Goal: Use online tool/utility: Utilize a website feature to perform a specific function

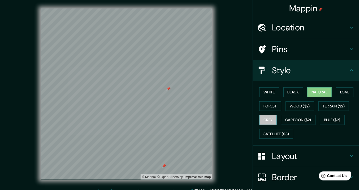
click at [262, 119] on button "Grey" at bounding box center [267, 120] width 17 height 10
click at [269, 91] on button "White" at bounding box center [269, 92] width 20 height 10
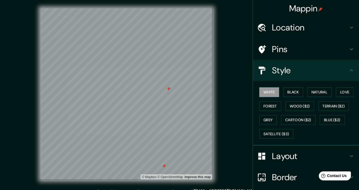
click at [350, 24] on icon at bounding box center [351, 27] width 6 height 6
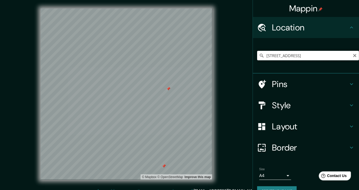
click at [341, 57] on input "[STREET_ADDRESS]" at bounding box center [308, 56] width 102 height 10
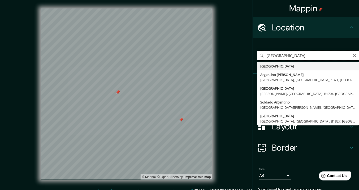
click at [301, 55] on input "[GEOGRAPHIC_DATA]" at bounding box center [308, 56] width 102 height 10
drag, startPoint x: 283, startPoint y: 59, endPoint x: 261, endPoint y: 59, distance: 22.3
click at [261, 59] on input "[GEOGRAPHIC_DATA]" at bounding box center [308, 56] width 102 height 10
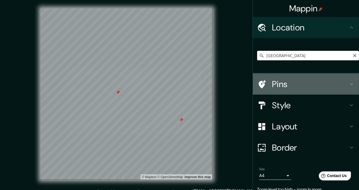
click at [348, 80] on div "Pins" at bounding box center [306, 84] width 106 height 21
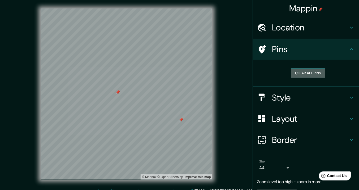
click at [302, 71] on button "Clear all pins" at bounding box center [308, 73] width 34 height 10
click at [348, 27] on icon at bounding box center [351, 27] width 6 height 6
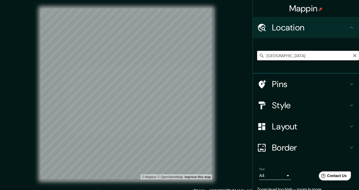
click at [287, 57] on input "[GEOGRAPHIC_DATA]" at bounding box center [308, 56] width 102 height 10
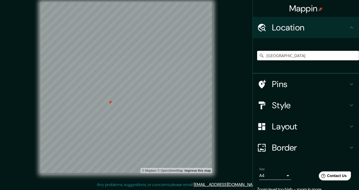
drag, startPoint x: 294, startPoint y: 59, endPoint x: 249, endPoint y: 62, distance: 44.4
click at [253, 62] on div "[GEOGRAPHIC_DATA]" at bounding box center [306, 56] width 106 height 36
drag, startPoint x: 289, startPoint y: 59, endPoint x: 248, endPoint y: 59, distance: 41.4
click at [248, 59] on div "Mappin Location [GEOGRAPHIC_DATA] [GEOGRAPHIC_DATA] [GEOGRAPHIC_DATA] [PERSON_N…" at bounding box center [179, 92] width 359 height 197
click at [306, 58] on input "[GEOGRAPHIC_DATA], [GEOGRAPHIC_DATA]" at bounding box center [308, 56] width 102 height 10
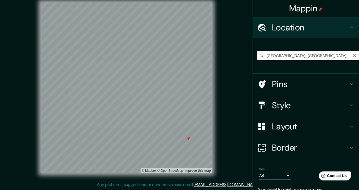
click at [306, 58] on input "[GEOGRAPHIC_DATA], [GEOGRAPHIC_DATA]" at bounding box center [308, 56] width 102 height 10
click at [277, 56] on input "[GEOGRAPHIC_DATA], [GEOGRAPHIC_DATA]" at bounding box center [308, 56] width 102 height 10
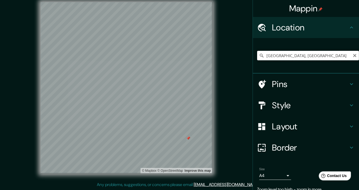
click at [277, 56] on input "[GEOGRAPHIC_DATA], [GEOGRAPHIC_DATA]" at bounding box center [308, 56] width 102 height 10
click at [300, 53] on input "[GEOGRAPHIC_DATA], [GEOGRAPHIC_DATA]" at bounding box center [308, 56] width 102 height 10
click at [306, 56] on input "[GEOGRAPHIC_DATA], [GEOGRAPHIC_DATA]" at bounding box center [308, 56] width 102 height 10
drag, startPoint x: 310, startPoint y: 57, endPoint x: 286, endPoint y: 60, distance: 23.8
click at [286, 60] on input "[GEOGRAPHIC_DATA], [GEOGRAPHIC_DATA]" at bounding box center [308, 56] width 102 height 10
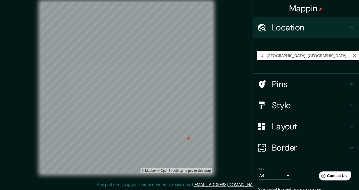
click at [312, 53] on input "[GEOGRAPHIC_DATA], [GEOGRAPHIC_DATA]" at bounding box center [308, 56] width 102 height 10
drag, startPoint x: 313, startPoint y: 53, endPoint x: 287, endPoint y: 60, distance: 26.4
click at [287, 60] on input "[GEOGRAPHIC_DATA], [GEOGRAPHIC_DATA]" at bounding box center [308, 56] width 102 height 10
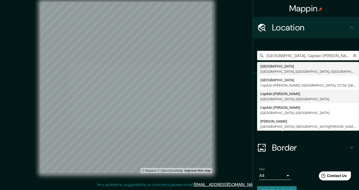
scroll to position [12, 0]
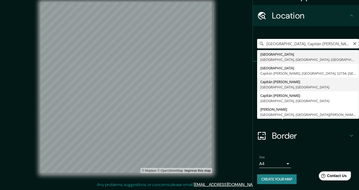
type input "Capitán [PERSON_NAME], [GEOGRAPHIC_DATA], [GEOGRAPHIC_DATA]"
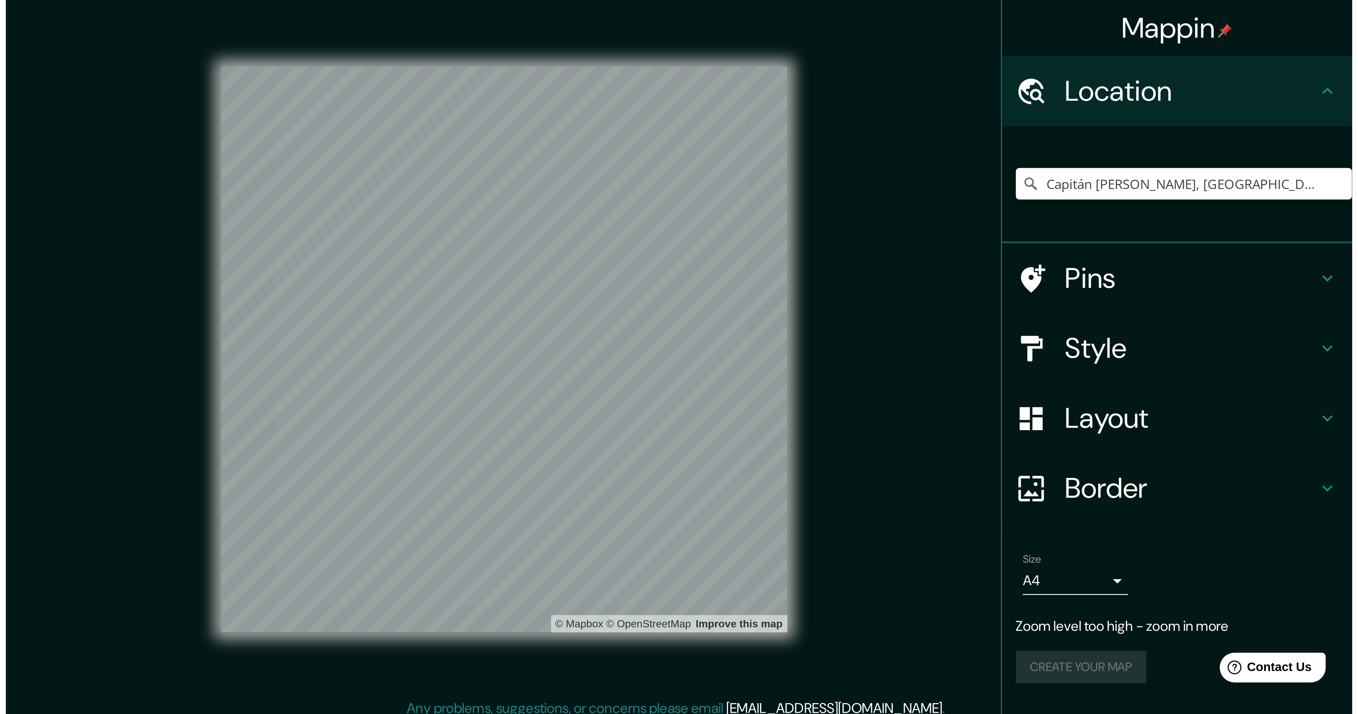
scroll to position [0, 0]
